Goal: Task Accomplishment & Management: Use online tool/utility

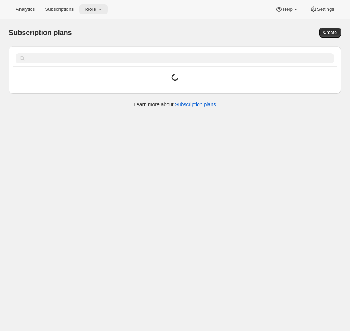
click at [102, 7] on icon at bounding box center [99, 9] width 7 height 7
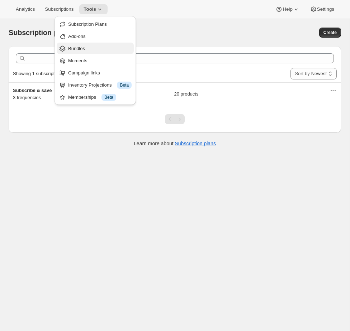
click at [84, 51] on span "Bundles" at bounding box center [76, 48] width 17 height 5
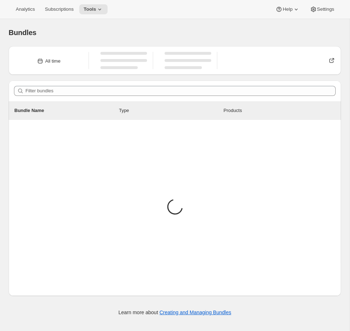
click at [111, 100] on div "Filter bundles" at bounding box center [175, 91] width 332 height 21
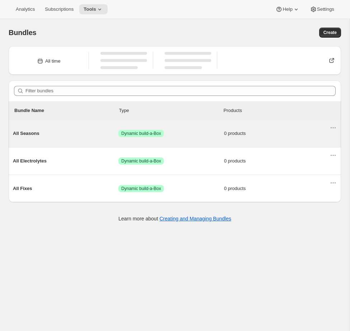
click at [128, 139] on div "All Seasons Success Dynamic build-a-Box 0 products" at bounding box center [171, 133] width 316 height 19
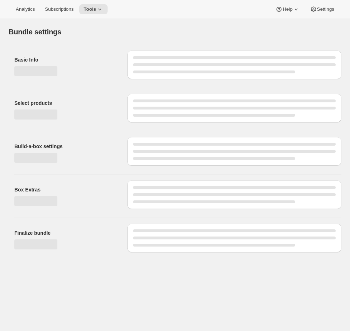
type input "All Seasons"
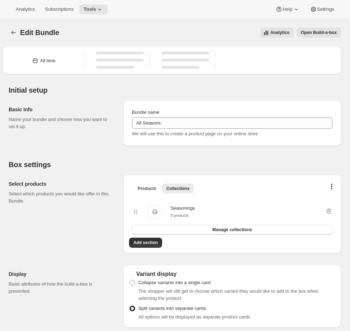
click at [330, 34] on span "Open Build-a-box" at bounding box center [319, 33] width 36 height 6
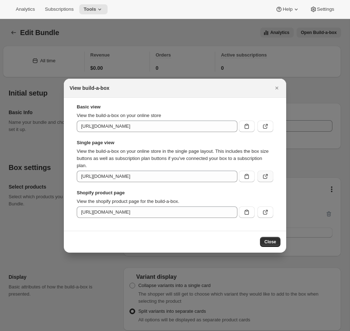
click at [264, 178] on icon ":r3a:" at bounding box center [265, 176] width 7 height 7
